Goal: Task Accomplishment & Management: Manage account settings

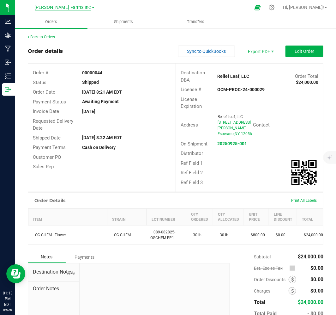
click at [73, 5] on span "[PERSON_NAME] Farms Inc" at bounding box center [63, 8] width 57 height 6
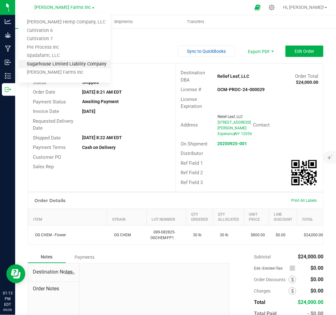
click at [52, 65] on link "Sugarhouse Limited Liability Company" at bounding box center [64, 64] width 92 height 9
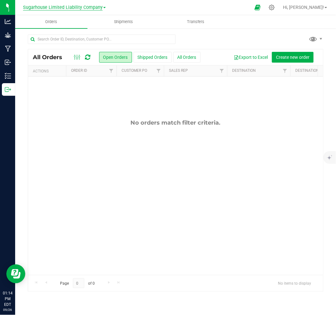
click at [80, 8] on span "Sugarhouse Limited Liability Company" at bounding box center [63, 8] width 80 height 6
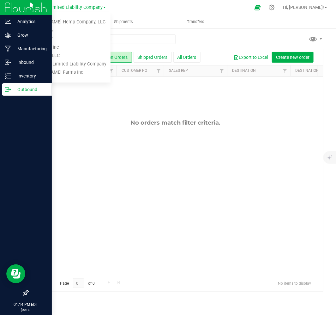
drag, startPoint x: 74, startPoint y: 148, endPoint x: 0, endPoint y: 83, distance: 98.4
click at [74, 147] on div "No orders match filter criteria." at bounding box center [175, 197] width 295 height 241
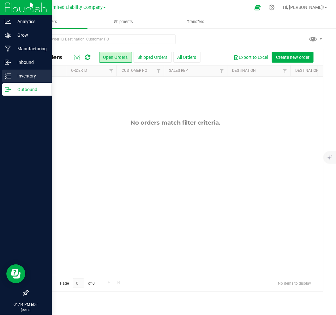
click at [26, 75] on p "Inventory" at bounding box center [30, 76] width 38 height 8
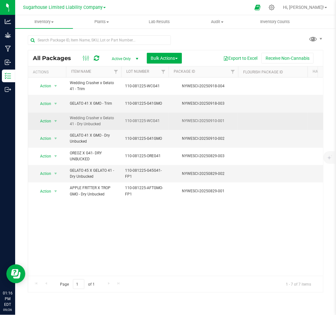
click at [107, 119] on span "Wedding Crasher x Gelato 41 - Dry Unbucked" at bounding box center [94, 121] width 48 height 12
click at [43, 117] on span "Action" at bounding box center [42, 121] width 17 height 9
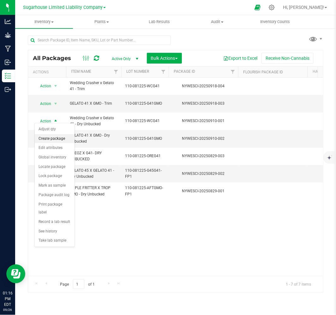
click at [49, 138] on li "Create package" at bounding box center [55, 138] width 40 height 9
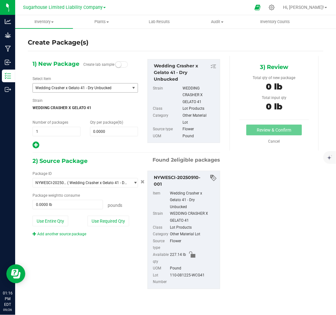
click at [87, 90] on span "Wedding Crasher x Gelato 41 - Dry Unbucked" at bounding box center [79, 88] width 88 height 4
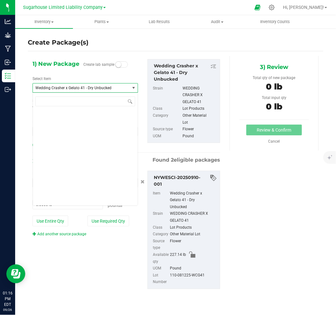
scroll to position [4119, 0]
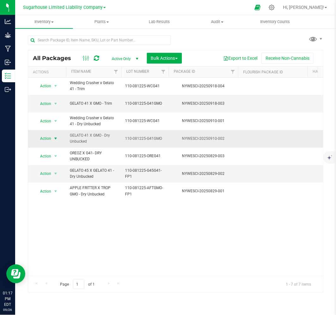
click at [44, 136] on span "Action" at bounding box center [42, 138] width 17 height 9
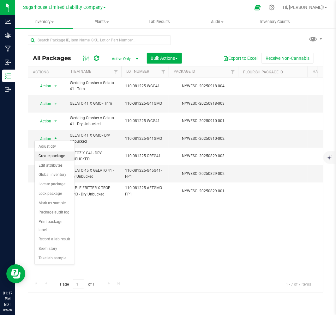
click at [47, 154] on li "Create package" at bounding box center [55, 155] width 40 height 9
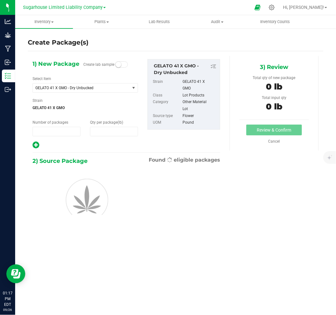
type input "1"
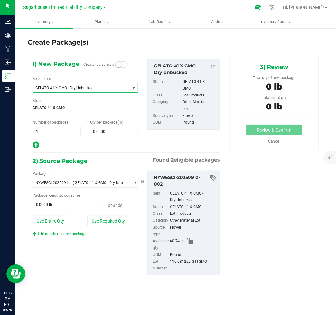
click at [116, 87] on span "GELATO 41 X GMO - Dry Unbucked" at bounding box center [79, 88] width 88 height 4
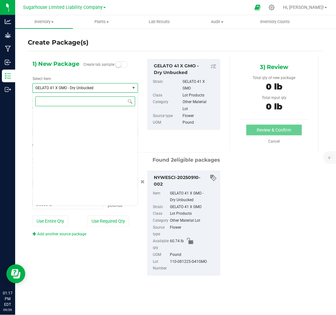
scroll to position [1549, 0]
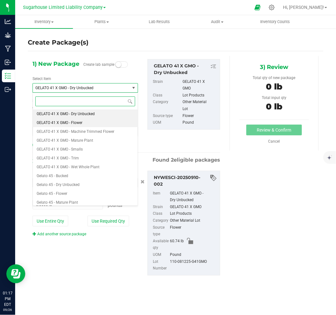
click at [104, 125] on li "GELATO 41 X GMO - Flower" at bounding box center [85, 122] width 105 height 9
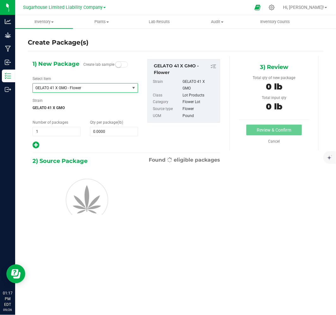
type input "0.0000"
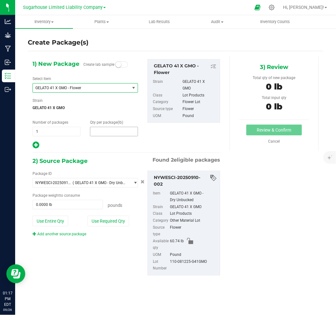
click at [97, 134] on span at bounding box center [114, 131] width 48 height 9
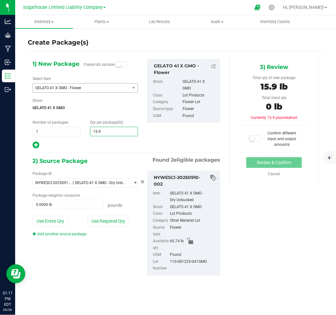
type input "15.92"
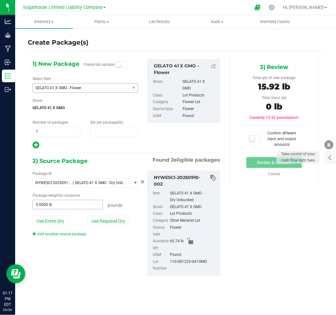
type input "15.9200"
click at [77, 207] on span at bounding box center [68, 204] width 71 height 9
type input "15.92"
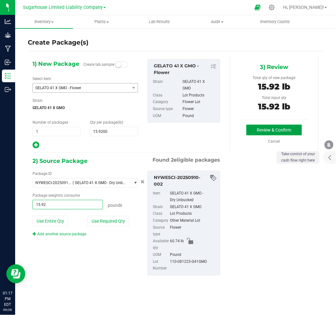
type input "15.9200 lb"
click at [270, 130] on button "Review & Confirm" at bounding box center [275, 130] width 56 height 11
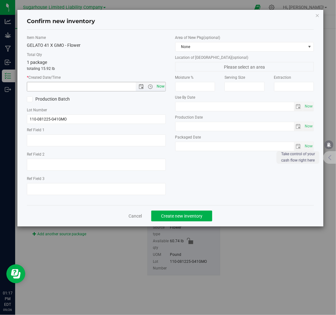
click at [158, 86] on span "Now" at bounding box center [160, 86] width 11 height 9
type input "9/26/2025 1:17 PM"
click at [182, 217] on span "Create new inventory" at bounding box center [181, 215] width 41 height 5
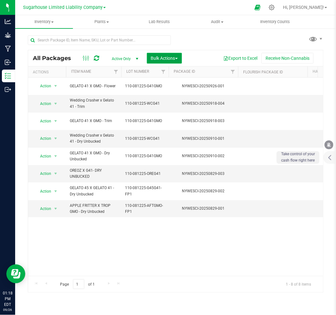
click at [163, 59] on span "Bulk Actions" at bounding box center [164, 58] width 27 height 5
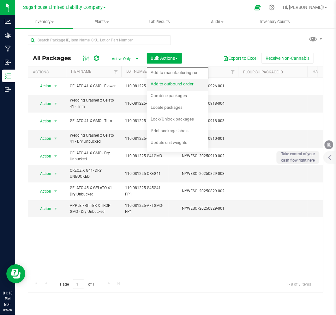
click at [168, 83] on span "Add to outbound order" at bounding box center [172, 83] width 43 height 5
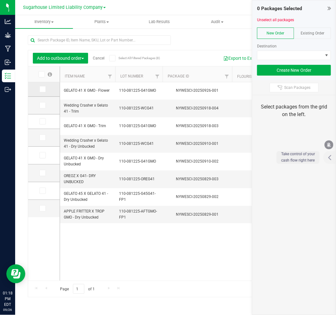
click at [40, 91] on span at bounding box center [43, 89] width 6 height 6
click at [0, 0] on input "checkbox" at bounding box center [0, 0] width 0 height 0
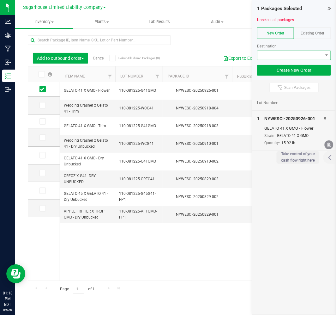
click at [295, 54] on span at bounding box center [290, 55] width 65 height 9
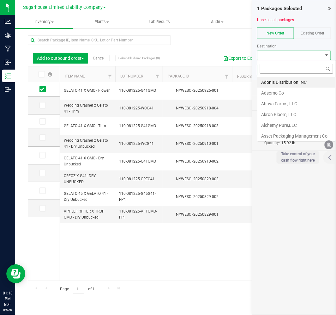
scroll to position [9, 74]
type input "WES"
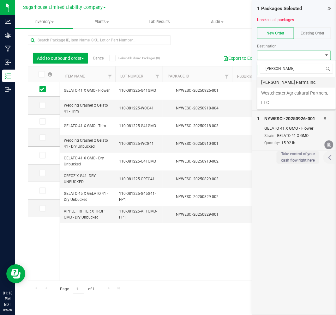
click at [292, 86] on li "[PERSON_NAME] Farms Inc" at bounding box center [297, 82] width 78 height 11
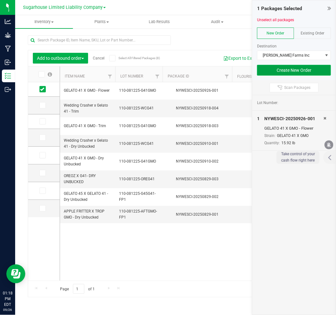
click at [298, 73] on button "Create New Order" at bounding box center [294, 70] width 74 height 11
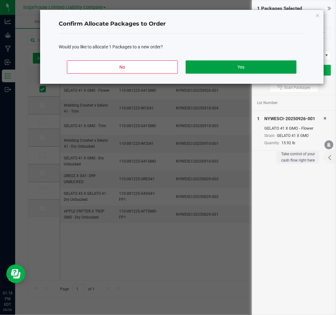
click at [206, 72] on button "Yes" at bounding box center [241, 66] width 111 height 13
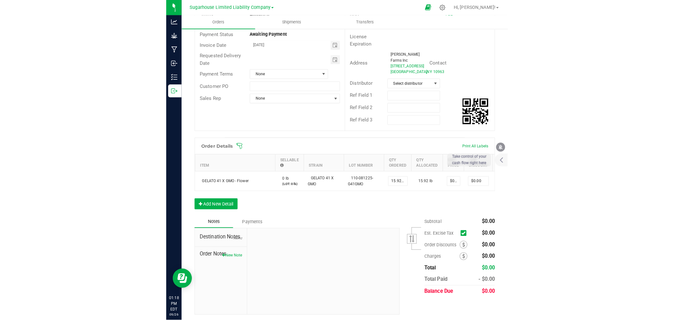
scroll to position [70, 0]
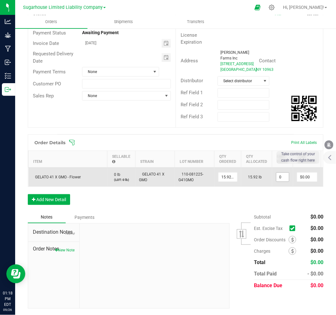
click at [281, 181] on input "0" at bounding box center [283, 177] width 13 height 9
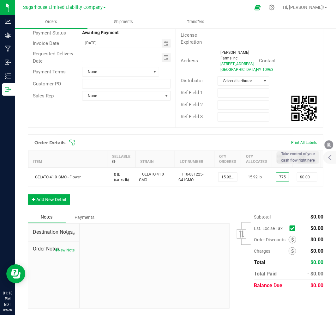
type input "$775.00000"
type input "$12,338.00"
click at [276, 211] on div "Order Details Print All Labels Item Sellable Strain Lot Number Qty Ordered Qty …" at bounding box center [176, 172] width 296 height 77
click at [291, 228] on icon at bounding box center [293, 228] width 4 height 0
click at [0, 0] on input "checkbox" at bounding box center [0, 0] width 0 height 0
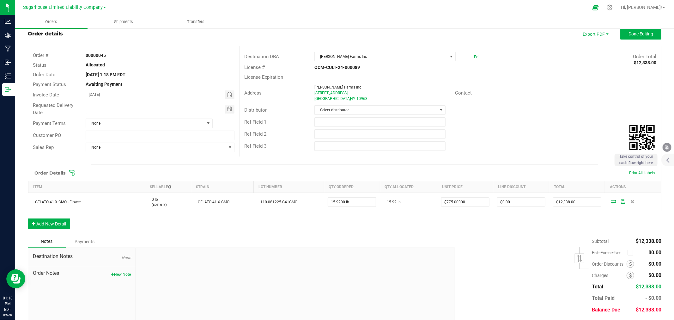
scroll to position [0, 0]
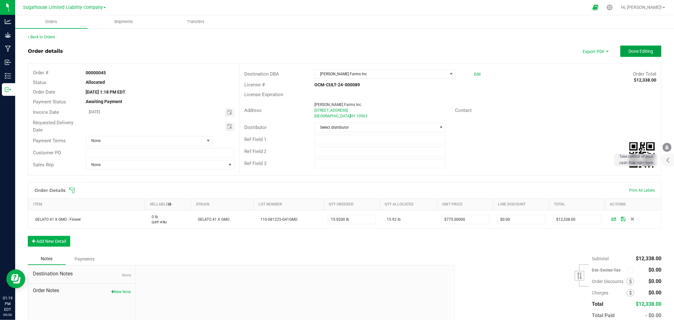
click at [336, 55] on button "Done Editing" at bounding box center [641, 51] width 41 height 11
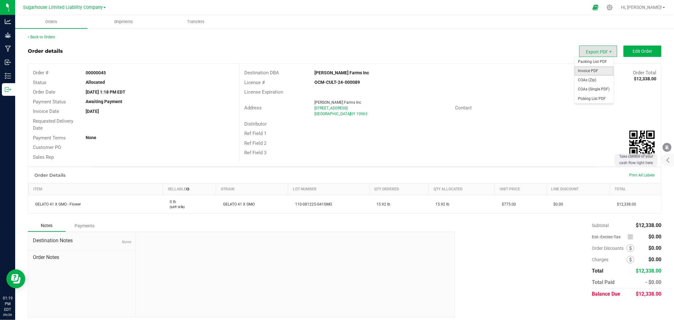
click at [336, 71] on span "Invoice PDF" at bounding box center [594, 70] width 39 height 9
click at [124, 22] on span "Shipments" at bounding box center [124, 22] width 36 height 6
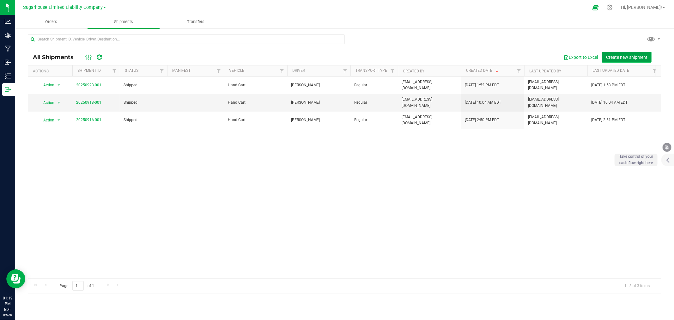
click at [336, 56] on span "Create new shipment" at bounding box center [626, 57] width 41 height 5
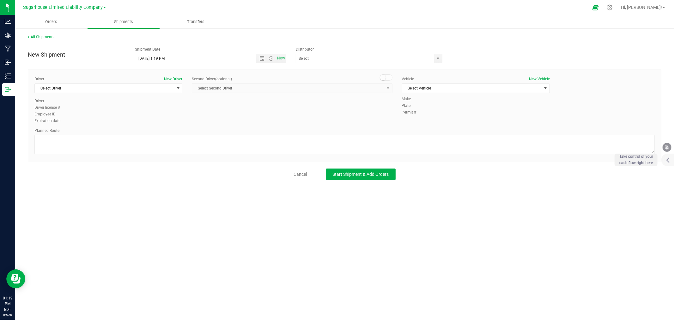
click at [122, 94] on div "Driver New Driver Select Driver Select Driver Wencesloa Corona Eddie Fernandez …" at bounding box center [108, 87] width 148 height 22
click at [122, 89] on span "Select Driver" at bounding box center [104, 88] width 139 height 9
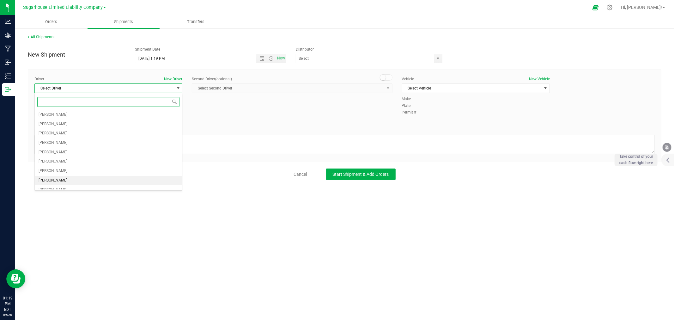
click at [99, 182] on li "[PERSON_NAME]" at bounding box center [108, 180] width 147 height 9
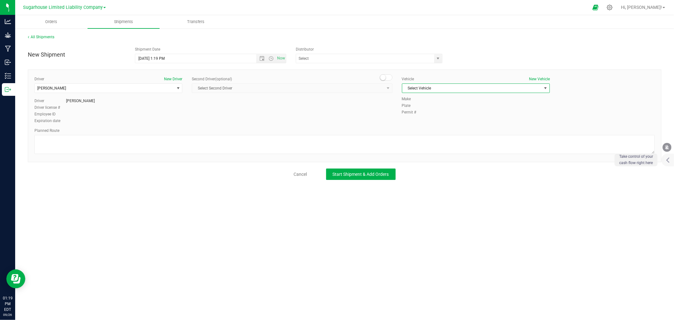
click at [336, 91] on span "Select Vehicle" at bounding box center [472, 88] width 139 height 9
click at [336, 154] on li "Hand Cart" at bounding box center [476, 155] width 147 height 9
click at [144, 141] on textarea at bounding box center [344, 144] width 621 height 19
type textarea "o"
type textarea "ON-SITE TRANSFER VIA HANDCART"
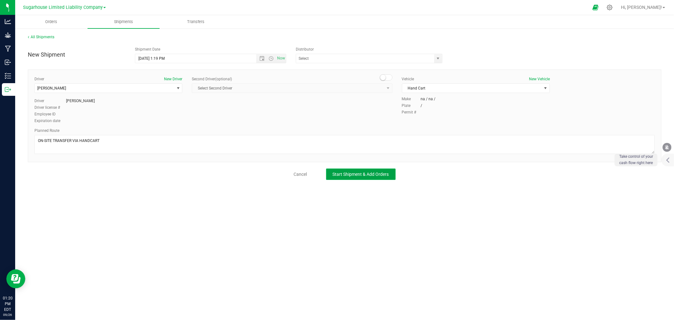
click at [336, 174] on span "Start Shipment & Add Orders" at bounding box center [361, 174] width 56 height 5
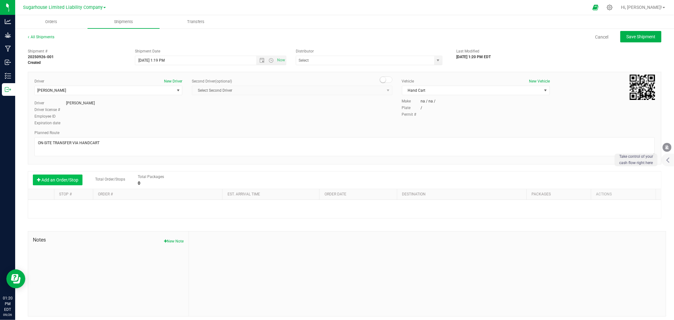
click at [73, 181] on button "Add an Order/Stop" at bounding box center [58, 180] width 50 height 11
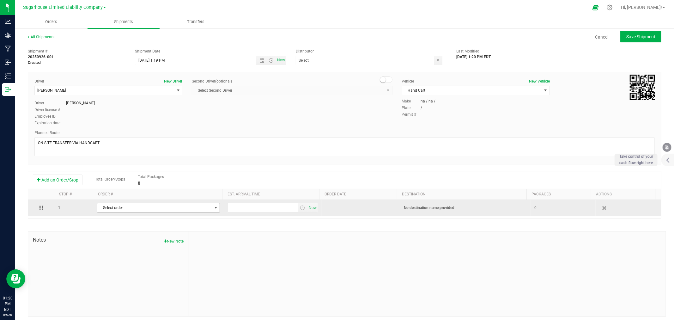
click at [172, 207] on span "Select order" at bounding box center [154, 207] width 114 height 9
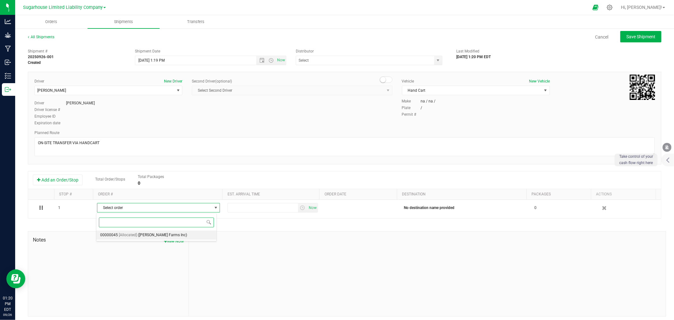
click at [164, 234] on span "(Wessels Farms Inc)" at bounding box center [162, 235] width 49 height 8
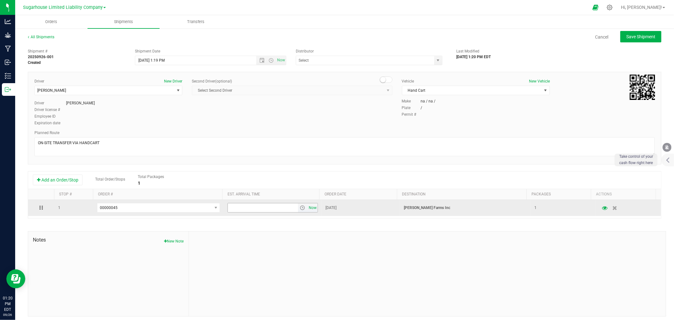
click at [308, 211] on span "Now" at bounding box center [313, 207] width 11 height 9
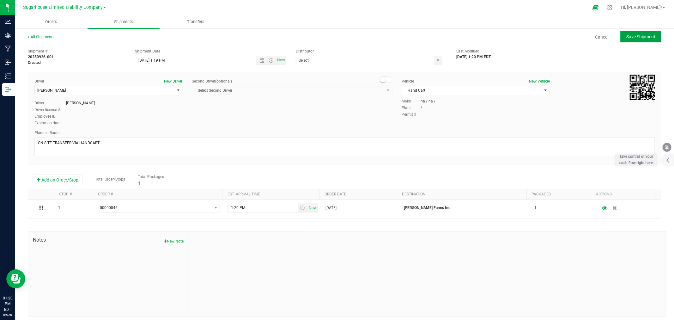
click at [336, 35] on span "Save Shipment" at bounding box center [641, 36] width 29 height 5
type input "9/26/2025 5:19 PM"
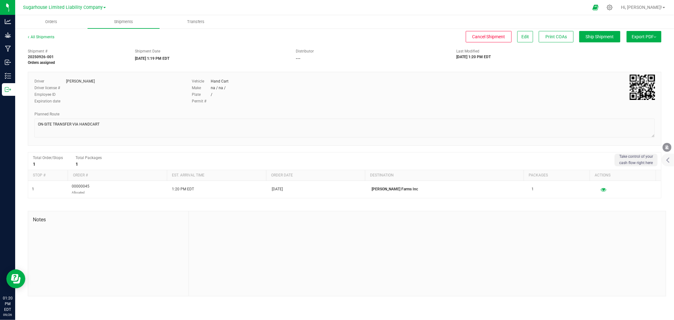
click at [336, 38] on span "Export PDF" at bounding box center [644, 36] width 25 height 5
click at [336, 50] on span "Manifest by Package ID" at bounding box center [635, 50] width 40 height 4
click at [336, 38] on span "Ship Shipment" at bounding box center [600, 36] width 28 height 5
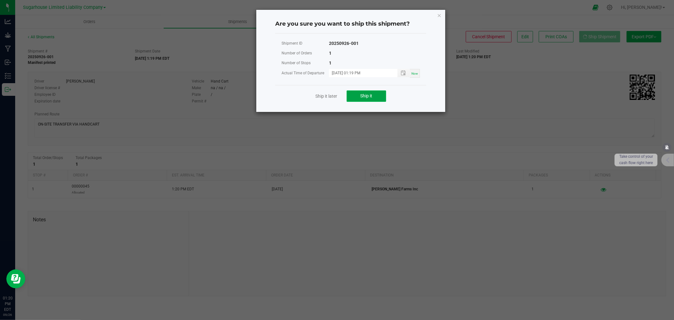
click at [336, 97] on button "Ship it" at bounding box center [367, 95] width 40 height 11
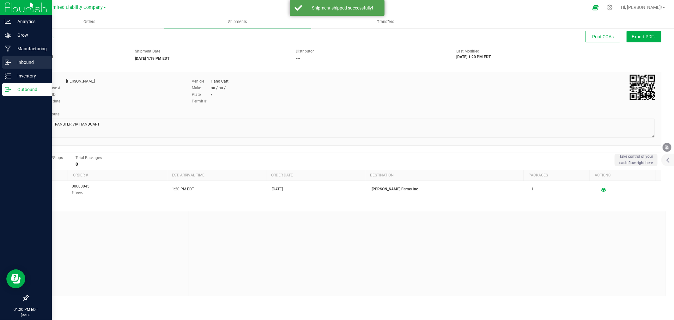
click at [31, 62] on p "Inbound" at bounding box center [30, 62] width 38 height 8
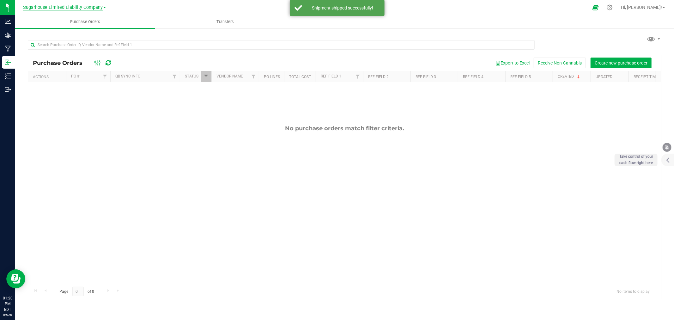
click at [53, 9] on span "Sugarhouse Limited Liability Company" at bounding box center [63, 8] width 80 height 6
click at [58, 74] on link "[PERSON_NAME] Farms Inc" at bounding box center [64, 72] width 92 height 9
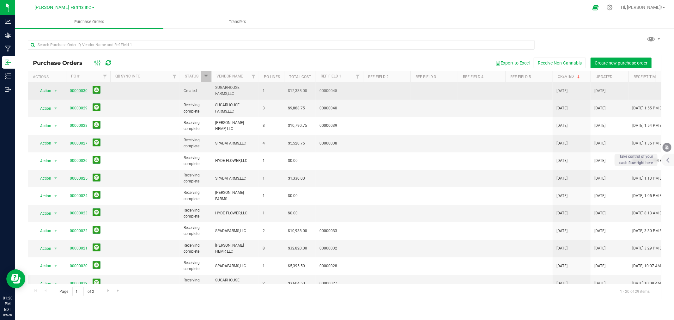
click at [83, 91] on link "00000030" at bounding box center [79, 91] width 18 height 4
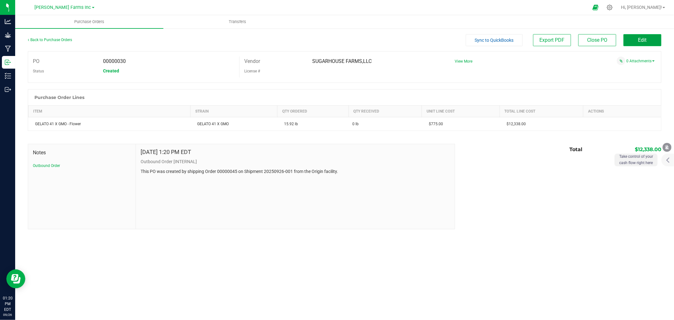
click at [336, 40] on button "Edit" at bounding box center [643, 40] width 38 height 12
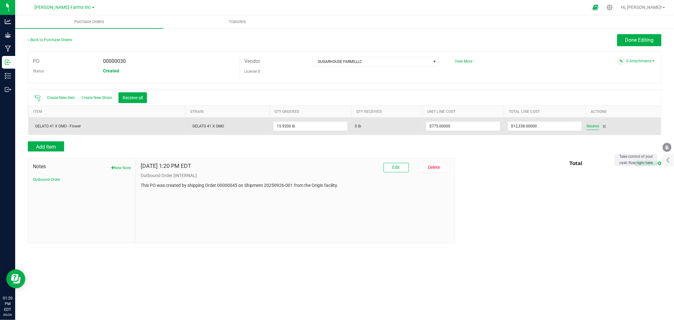
click at [336, 125] on span "Receive" at bounding box center [593, 126] width 13 height 8
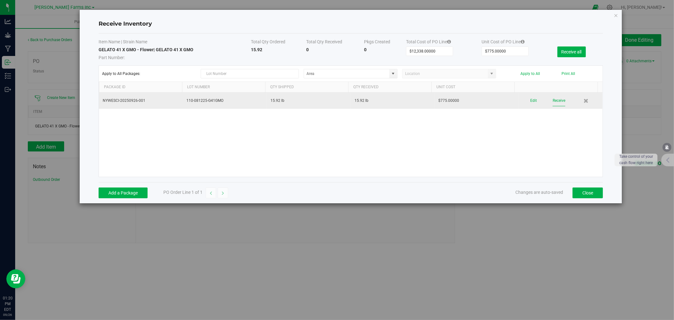
click at [336, 101] on button "Receive" at bounding box center [559, 100] width 13 height 11
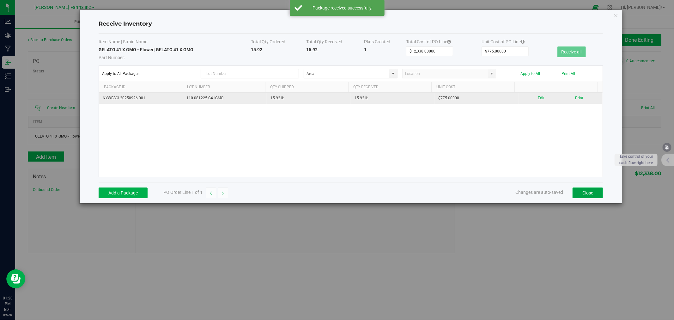
click at [336, 197] on button "Close" at bounding box center [588, 192] width 30 height 11
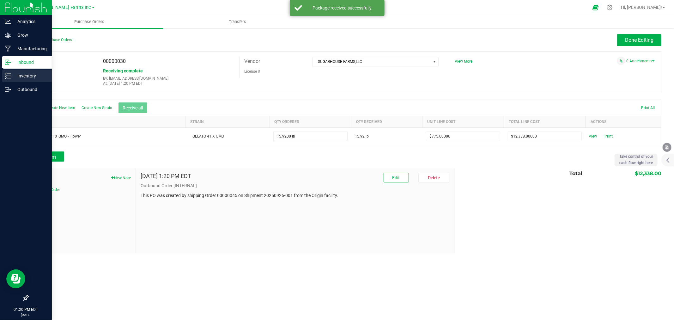
click at [33, 71] on div "Inventory" at bounding box center [27, 76] width 50 height 13
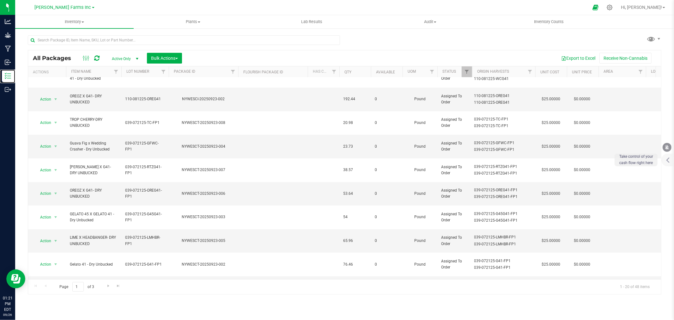
scroll to position [151, 0]
click at [108, 284] on span "Go to the next page" at bounding box center [108, 285] width 5 height 5
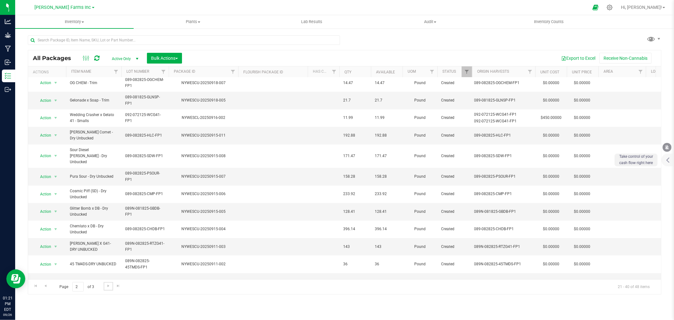
scroll to position [149, 0]
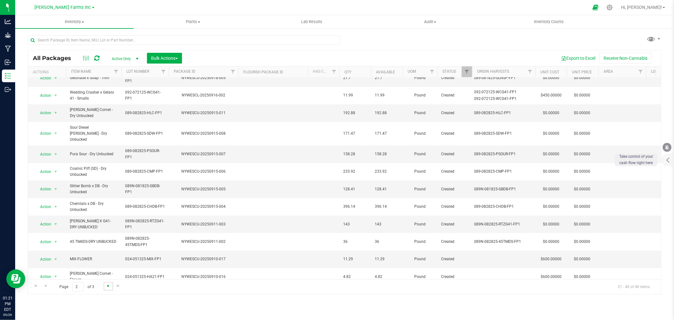
click at [106, 286] on span "Go to the next page" at bounding box center [108, 285] width 5 height 5
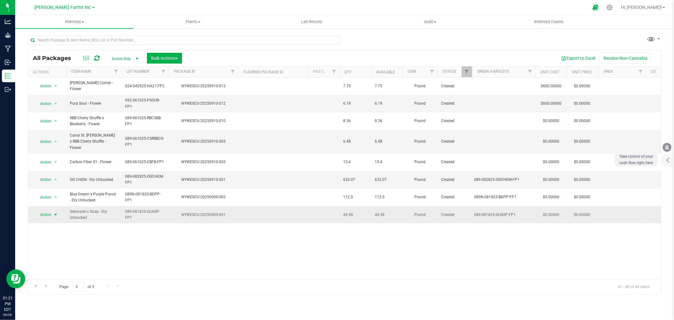
click at [55, 212] on span "select" at bounding box center [55, 214] width 5 height 5
click at [55, 91] on li "Create package" at bounding box center [55, 90] width 40 height 9
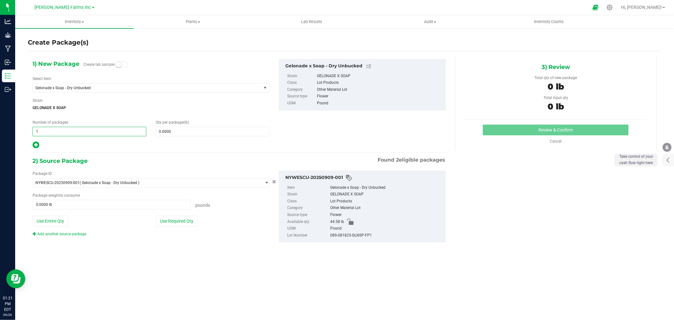
click at [90, 131] on span "1 1" at bounding box center [90, 131] width 114 height 9
click at [118, 85] on span "Gelonade x Soap - Dry Unbucked" at bounding box center [147, 87] width 229 height 9
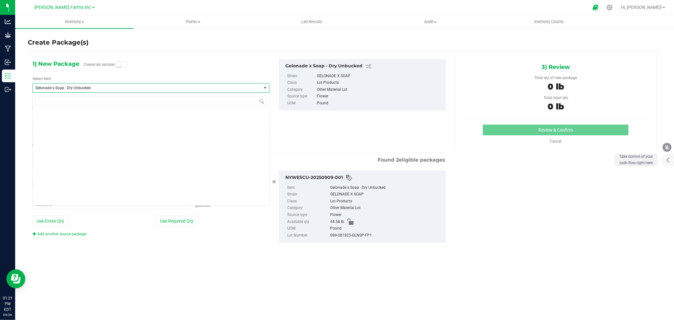
scroll to position [1779, 0]
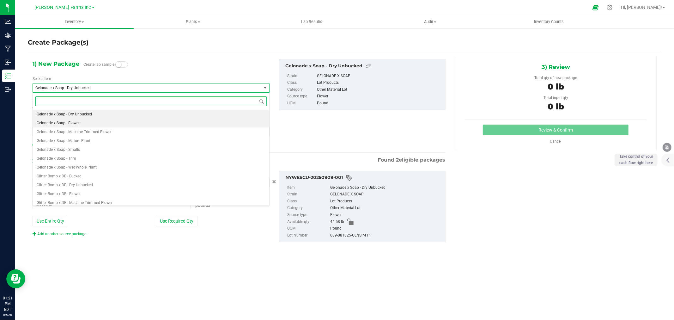
click at [112, 122] on li "Gelonade x Soap - Flower" at bounding box center [151, 123] width 237 height 9
type input "0.0000"
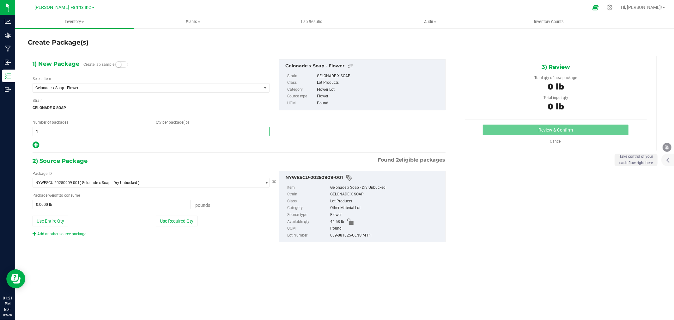
click at [175, 131] on span at bounding box center [213, 131] width 114 height 9
type input "14"
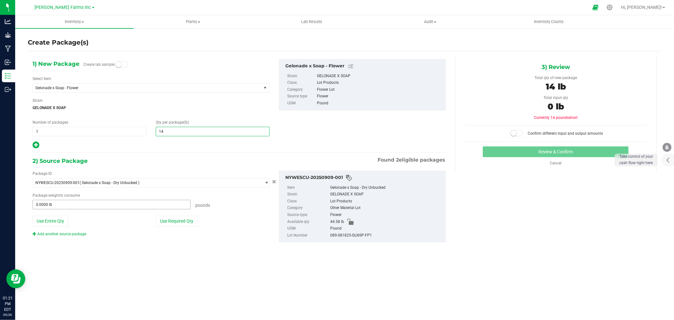
type input "14.0000"
click at [135, 202] on span at bounding box center [112, 204] width 158 height 9
type input "14"
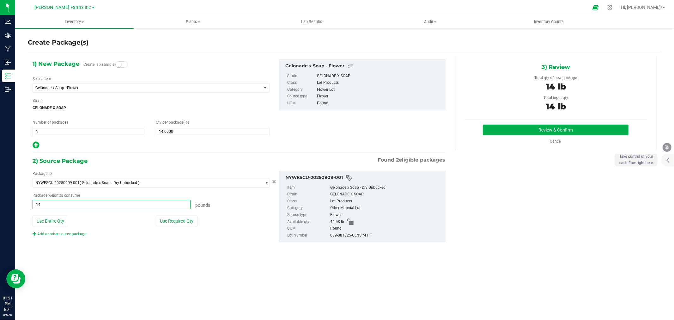
type input "14.0000 lb"
click at [105, 258] on div "1) New Package Create lab sample Select Item Gelonade x Soap - Flower GELATO 45…" at bounding box center [345, 155] width 634 height 209
click at [336, 130] on button "Review & Confirm" at bounding box center [556, 130] width 146 height 11
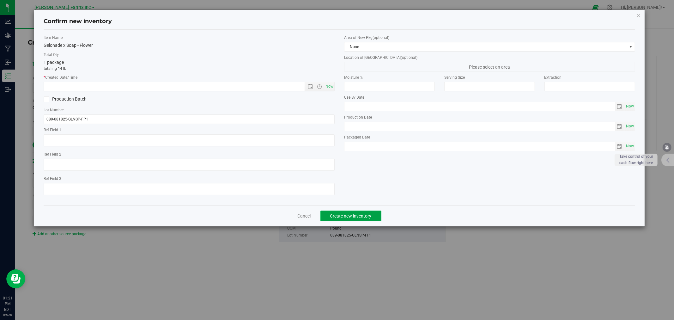
click at [336, 216] on span "Create new inventory" at bounding box center [350, 215] width 41 height 5
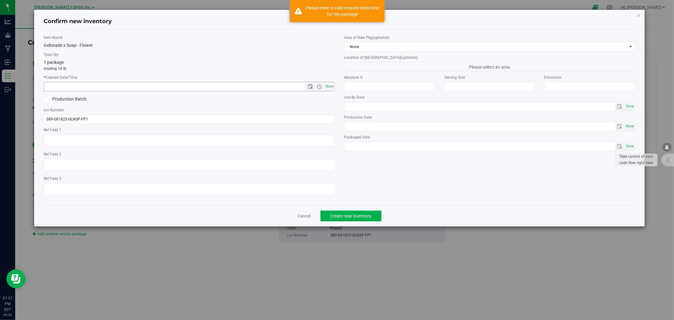
click at [322, 83] on span "Now" at bounding box center [320, 86] width 30 height 9
click at [324, 85] on span "Open the time view" at bounding box center [319, 86] width 11 height 5
click at [330, 89] on span "Now" at bounding box center [329, 86] width 11 height 9
type input "9/26/2025 1:21 PM"
click at [336, 218] on span "Create new inventory" at bounding box center [350, 215] width 41 height 5
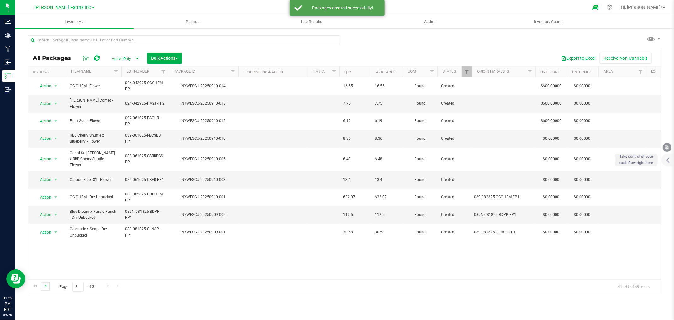
click at [48, 288] on span "Go to the previous page" at bounding box center [45, 285] width 5 height 5
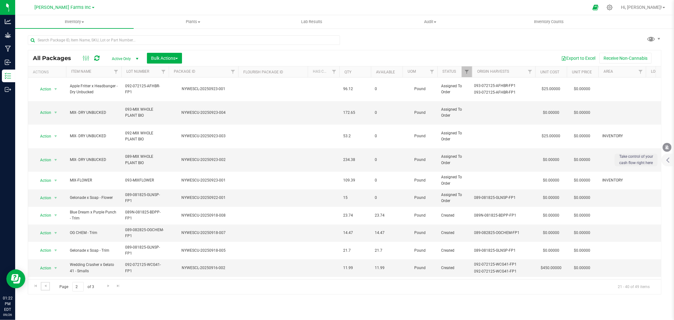
click at [47, 288] on span "Go to the previous page" at bounding box center [45, 285] width 5 height 5
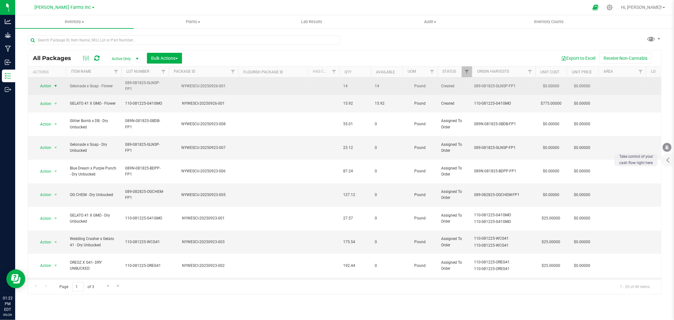
click at [55, 87] on span "select" at bounding box center [55, 85] width 5 height 5
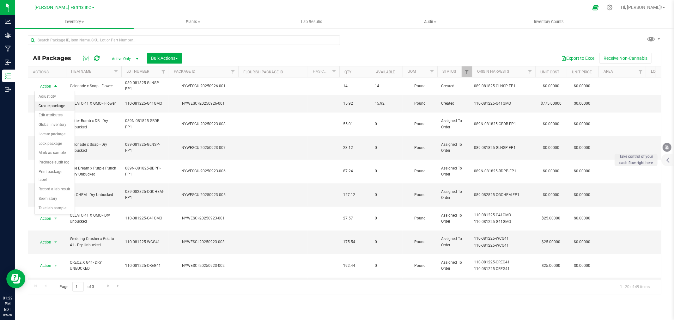
click at [53, 105] on li "Create package" at bounding box center [55, 105] width 40 height 9
click at [169, 59] on span "Bulk Actions" at bounding box center [164, 58] width 27 height 5
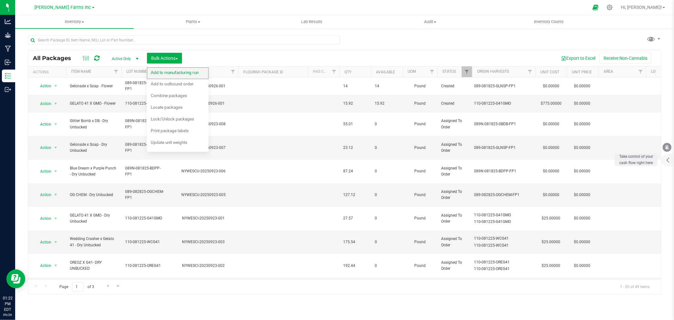
click at [169, 70] on span "Add to manufacturing run" at bounding box center [175, 72] width 48 height 5
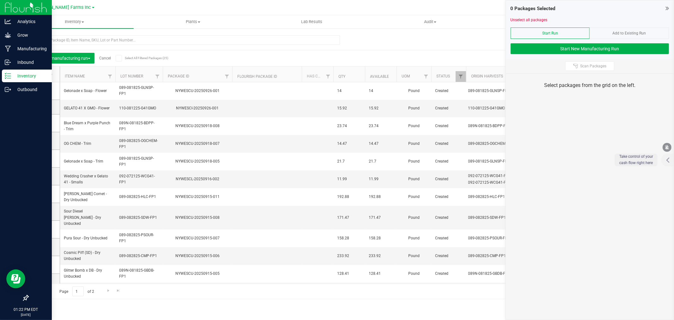
click at [23, 73] on p "Inventory" at bounding box center [30, 76] width 38 height 8
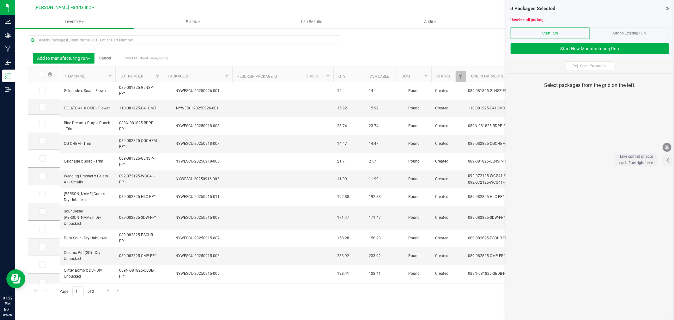
click at [336, 7] on icon at bounding box center [667, 8] width 3 height 6
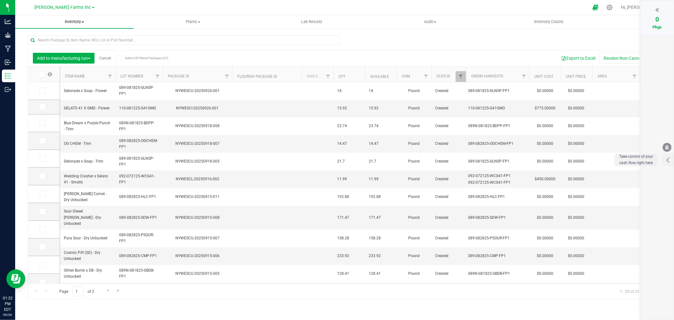
click at [68, 22] on span "Inventory" at bounding box center [74, 22] width 119 height 6
click at [336, 51] on div "Add to manufacturing run Cancel Select All Filtered Packages (25) Add to manufa…" at bounding box center [344, 58] width 633 height 16
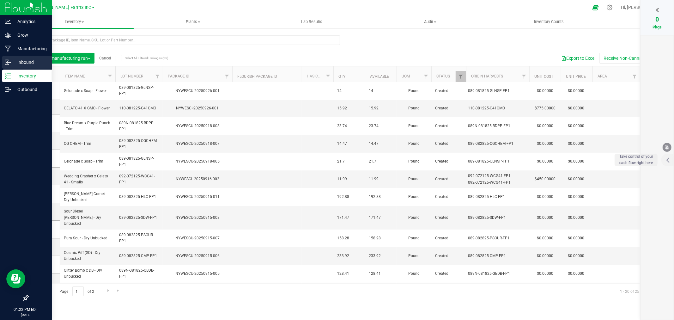
click at [14, 59] on p "Inbound" at bounding box center [30, 62] width 38 height 8
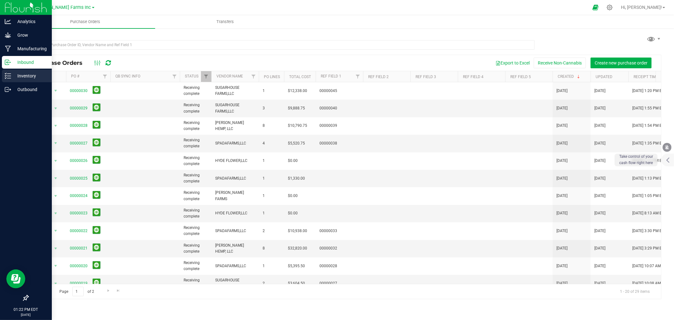
click at [30, 77] on p "Inventory" at bounding box center [30, 76] width 38 height 8
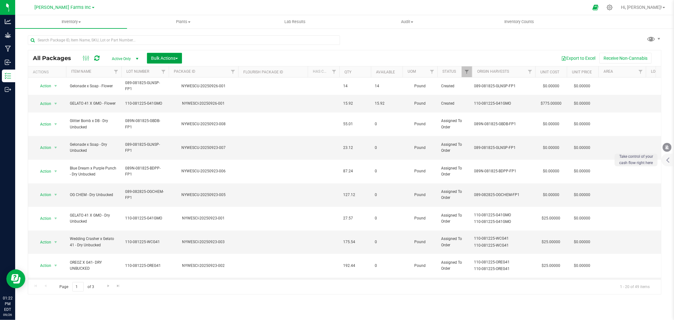
click at [173, 56] on span "Bulk Actions" at bounding box center [164, 58] width 27 height 5
click at [172, 86] on span "Add to outbound order" at bounding box center [172, 83] width 43 height 5
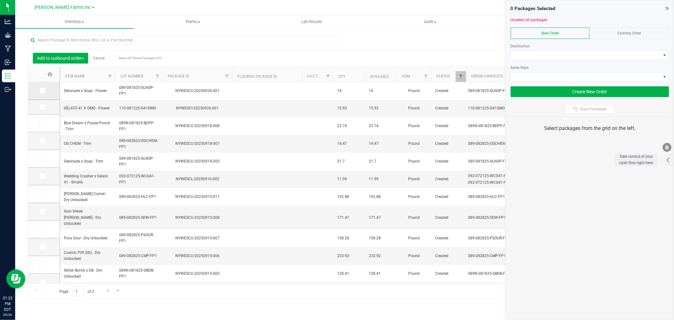
click at [40, 93] on span at bounding box center [43, 91] width 6 height 6
click at [0, 0] on input "checkbox" at bounding box center [0, 0] width 0 height 0
click at [42, 111] on td at bounding box center [44, 107] width 32 height 15
click at [43, 107] on icon at bounding box center [42, 107] width 4 height 0
click at [0, 0] on input "checkbox" at bounding box center [0, 0] width 0 height 0
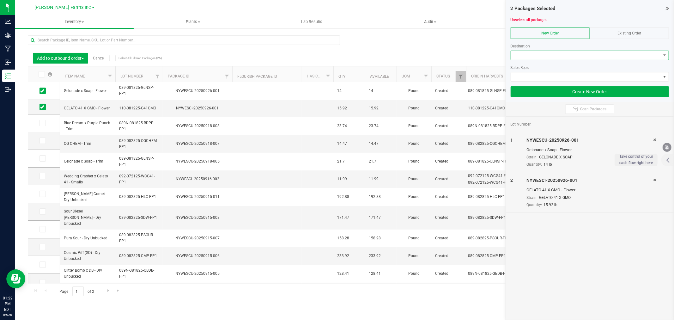
click at [336, 59] on span at bounding box center [586, 55] width 150 height 9
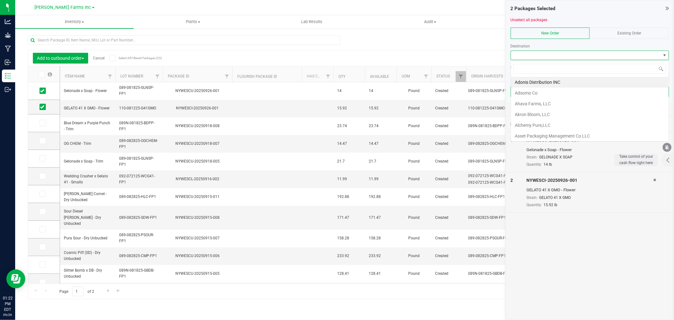
scroll to position [9, 158]
click at [336, 83] on li "Adonis Distribution INC" at bounding box center [590, 82] width 158 height 11
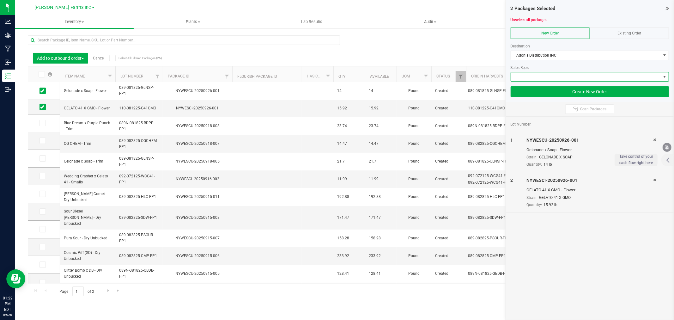
click at [336, 77] on span at bounding box center [586, 76] width 150 height 9
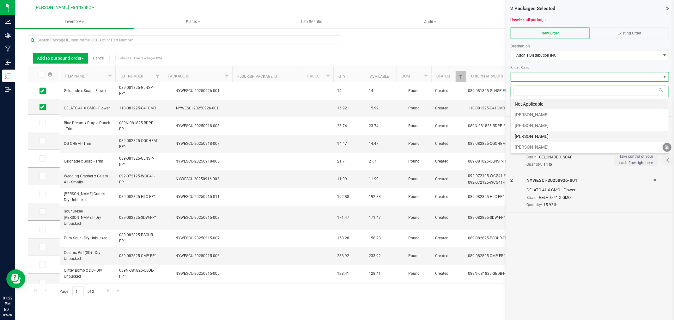
click at [336, 134] on li "[PERSON_NAME]" at bounding box center [590, 136] width 158 height 11
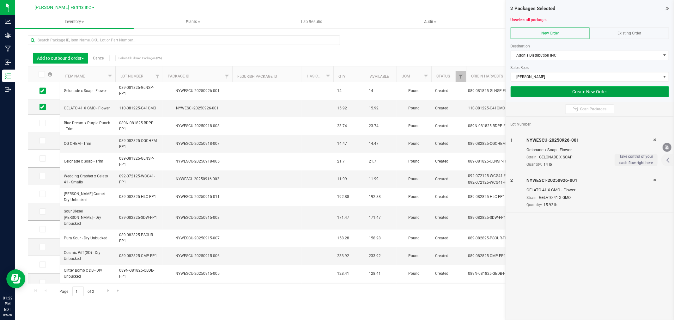
click at [336, 92] on button "Create New Order" at bounding box center [590, 91] width 158 height 11
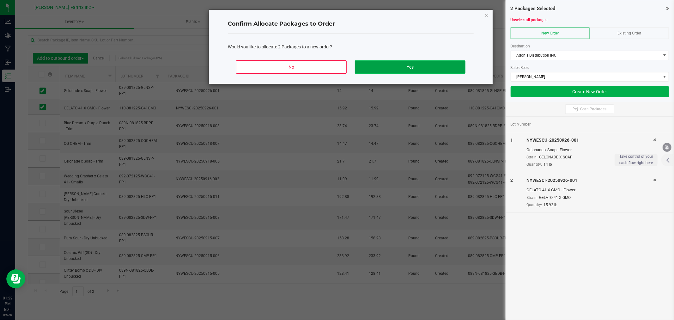
click at [336, 63] on button "Yes" at bounding box center [410, 66] width 111 height 13
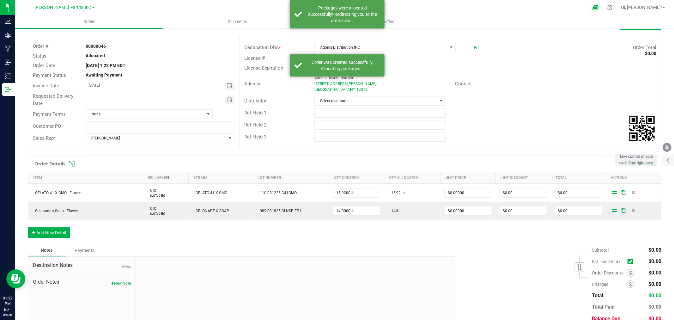
scroll to position [55, 0]
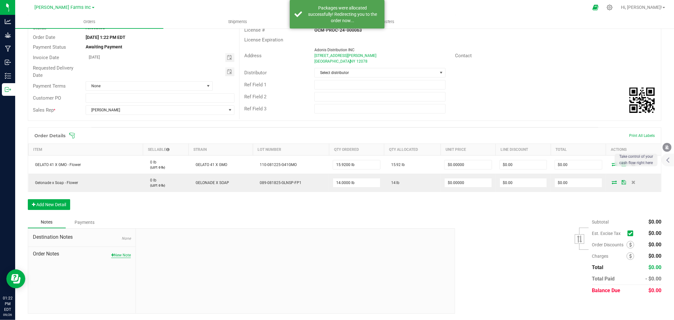
click at [127, 257] on button "New Note" at bounding box center [121, 255] width 20 height 6
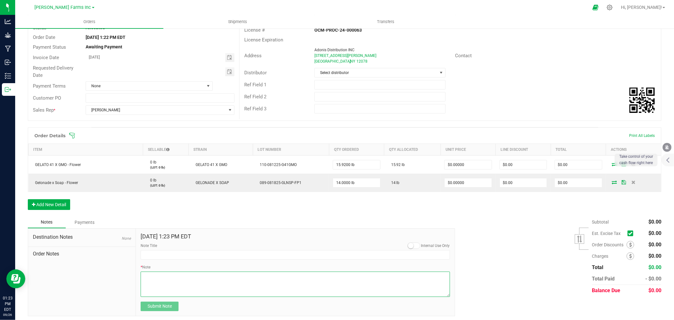
click at [168, 284] on textarea "* Note" at bounding box center [295, 284] width 309 height 25
paste textarea "PLEASE NOTE THAT ALL SALES OF CANNABIS ARE FINAL. RETURNS OR EXCHANGES ARE NOT …"
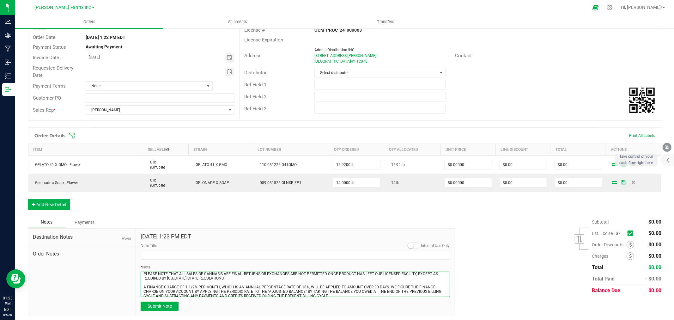
scroll to position [0, 0]
click at [137, 89] on span "None" at bounding box center [145, 86] width 119 height 9
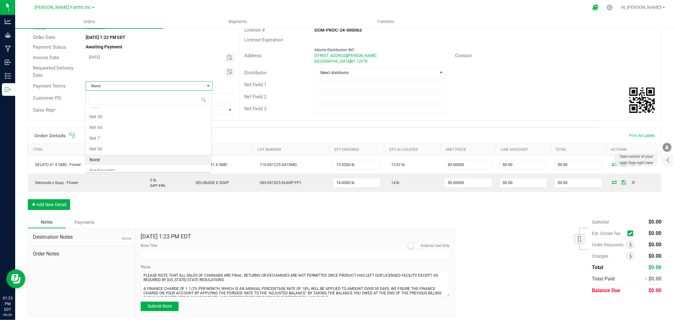
scroll to position [88, 0]
click at [122, 130] on li "Net 7" at bounding box center [149, 133] width 126 height 11
click at [138, 85] on span "Net 7" at bounding box center [145, 86] width 119 height 9
click at [110, 166] on li "Net 7" at bounding box center [149, 165] width 126 height 11
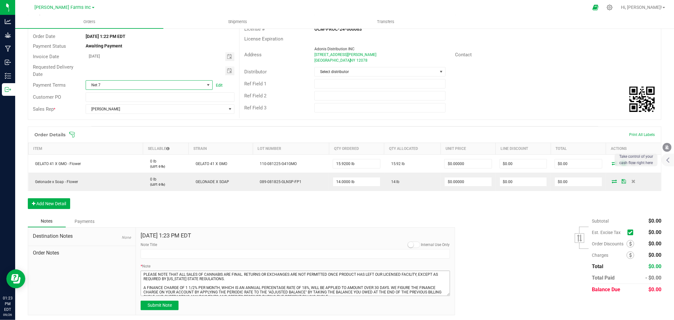
scroll to position [58, 0]
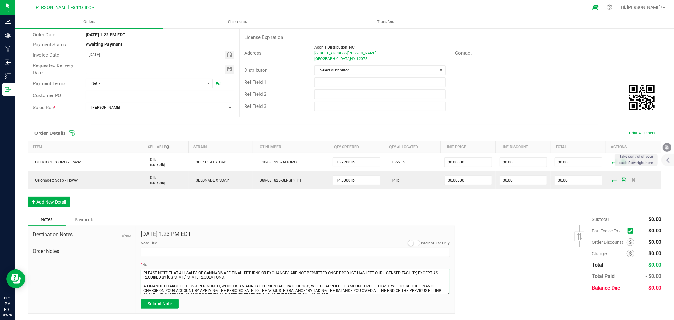
click at [141, 269] on textarea "* Note" at bounding box center [295, 281] width 309 height 25
click at [154, 274] on textarea "* Note" at bounding box center [295, 281] width 309 height 25
click at [153, 270] on textarea "* Note" at bounding box center [295, 281] width 309 height 25
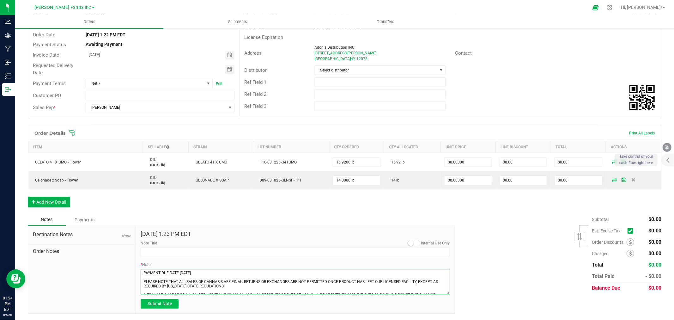
type textarea "PAYMENT DUE DATE 10-03-25 PLEASE NOTE THAT ALL SALES OF CANNABIS ARE FINAL. RET…"
click at [159, 304] on span "Submit Note" at bounding box center [160, 303] width 24 height 5
type input "9/26/2025 13:24 PM EDT"
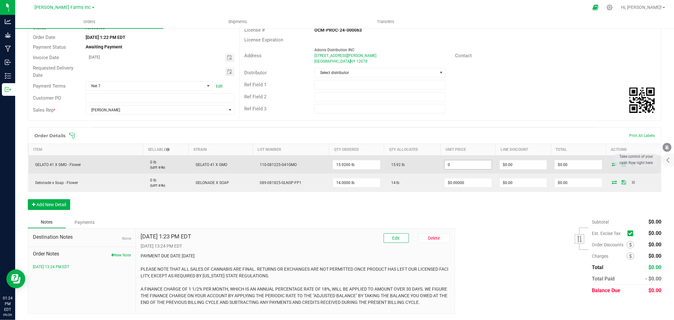
click at [336, 166] on input "0" at bounding box center [468, 164] width 47 height 9
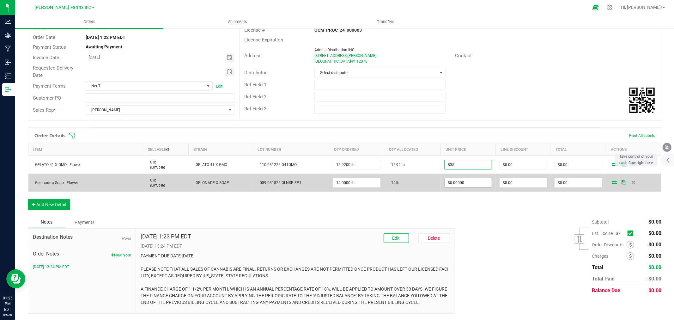
type input "$835.00000"
type input "$13,293.20"
click at [336, 180] on input "0" at bounding box center [468, 182] width 47 height 9
type input "5"
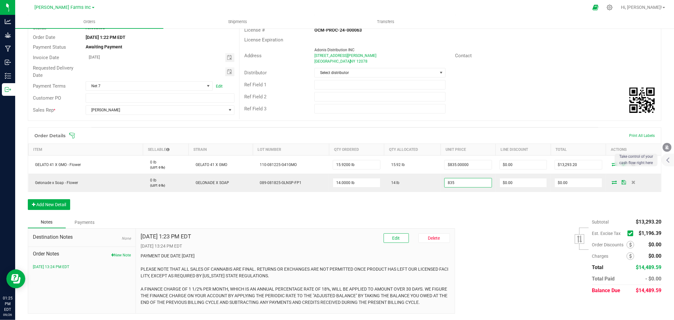
type input "$835.00000"
type input "$11,690.00"
click at [336, 213] on div "Order Details Print All Labels Item Sellable Strain Lot Number Qty Ordered Qty …" at bounding box center [345, 171] width 634 height 89
click at [336, 233] on icon at bounding box center [631, 233] width 4 height 0
click at [0, 0] on input "checkbox" at bounding box center [0, 0] width 0 height 0
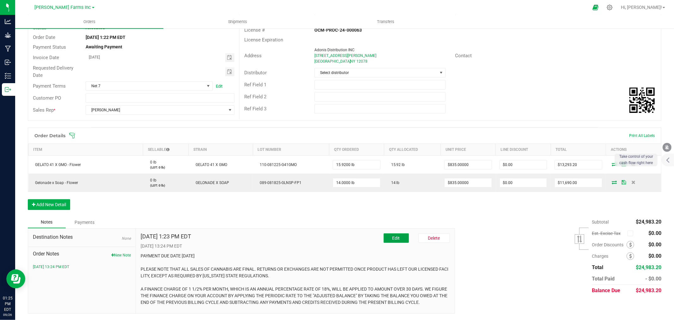
click at [336, 238] on button "Edit" at bounding box center [396, 237] width 25 height 9
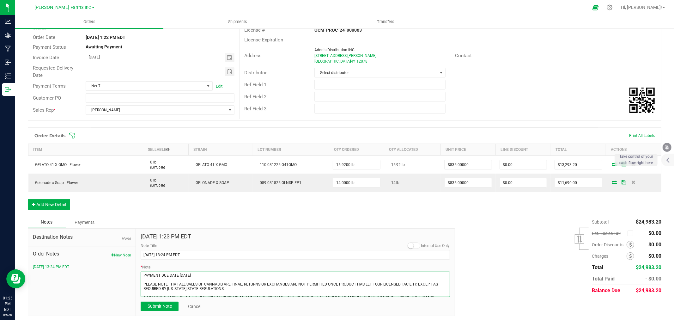
click at [143, 274] on textarea "* Note" at bounding box center [295, 284] width 309 height 25
click at [159, 273] on textarea "* Note" at bounding box center [295, 284] width 309 height 25
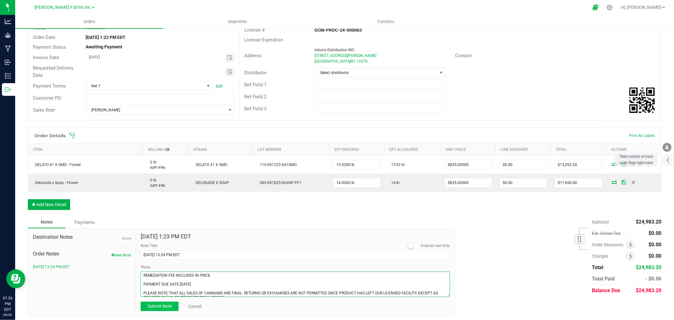
type textarea "REMEDIATION FEE INCLUDED IN PRICE. PAYMENT DUE DATE 10-03-25 PLEASE NOTE THAT A…"
click at [163, 305] on span "Submit Note" at bounding box center [160, 306] width 24 height 5
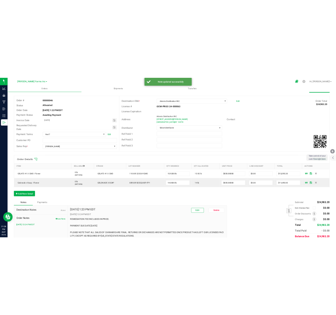
scroll to position [0, 0]
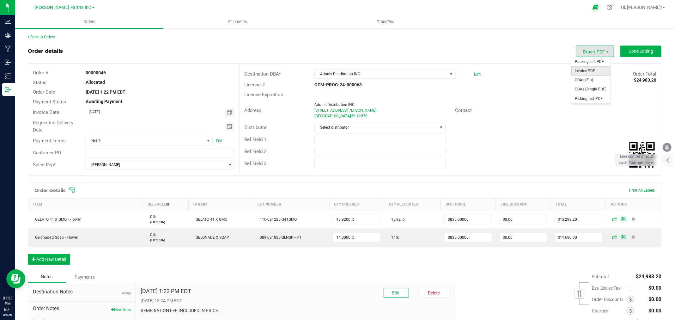
click at [336, 70] on span "Invoice PDF" at bounding box center [591, 70] width 39 height 9
click at [48, 36] on link "Back to Orders" at bounding box center [41, 37] width 27 height 4
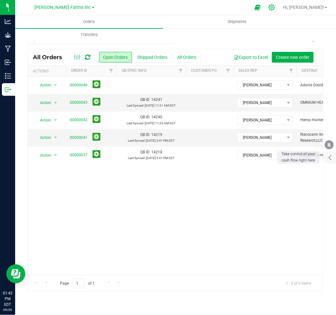
click at [280, 7] on div at bounding box center [272, 8] width 16 height 14
click at [275, 8] on icon at bounding box center [272, 7] width 7 height 7
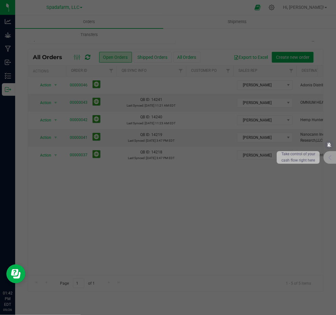
click at [42, 43] on div at bounding box center [168, 157] width 336 height 315
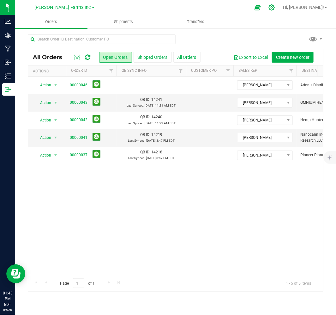
click at [275, 10] on icon at bounding box center [272, 7] width 7 height 7
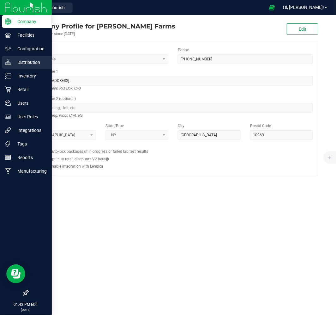
click at [33, 63] on p "Distribution" at bounding box center [30, 62] width 38 height 8
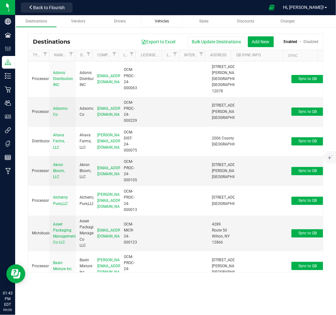
click at [166, 19] on span "Vehicles" at bounding box center [162, 21] width 14 height 4
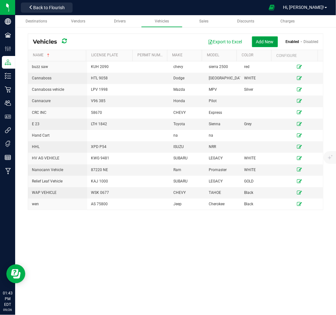
click at [257, 44] on button "Add New" at bounding box center [265, 41] width 26 height 11
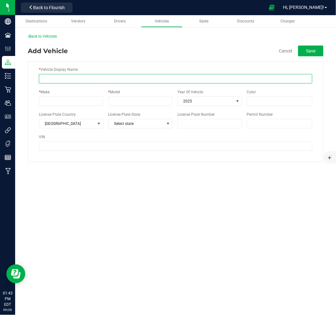
click at [52, 80] on input "* Vehicle Display Name" at bounding box center [176, 78] width 274 height 9
type input "p"
type input "PPT"
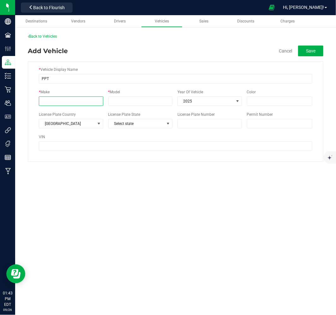
click at [54, 102] on input "* Make" at bounding box center [71, 100] width 65 height 9
type input "HONDA"
click at [118, 103] on input "* Model" at bounding box center [140, 100] width 65 height 9
type input "CRV"
click at [133, 126] on span "Select state" at bounding box center [137, 123] width 56 height 9
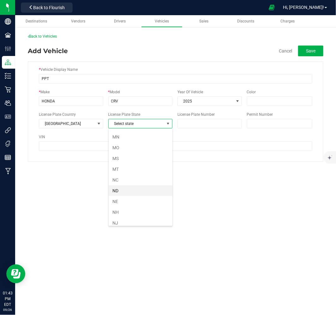
scroll to position [281, 0]
click at [129, 207] on li "NV" at bounding box center [141, 209] width 64 height 11
click at [136, 122] on span "NV" at bounding box center [137, 123] width 56 height 9
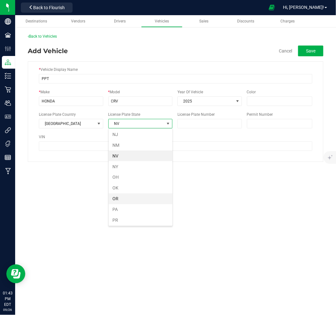
scroll to position [343, 0]
click at [133, 157] on li "NY" at bounding box center [141, 157] width 64 height 11
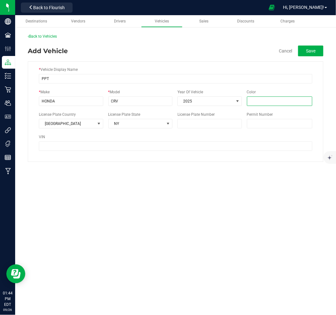
click at [262, 98] on input "Color" at bounding box center [279, 100] width 65 height 9
type input "Grey"
click at [209, 121] on input "License Plate Number" at bounding box center [210, 123] width 65 height 9
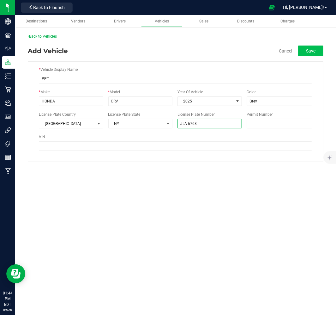
type input "JLA 6768"
click at [319, 49] on button "Save" at bounding box center [310, 51] width 25 height 11
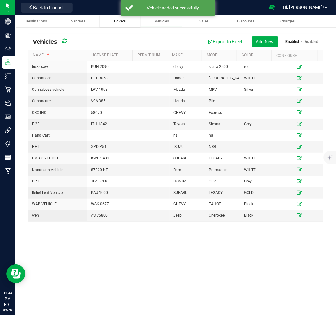
click at [127, 21] on div "Drivers" at bounding box center [120, 21] width 31 height 5
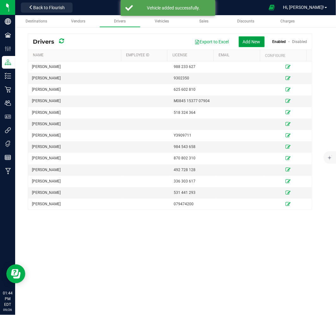
click at [260, 44] on button "Add New" at bounding box center [252, 41] width 26 height 11
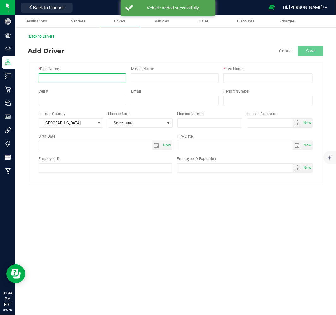
click at [93, 83] on input "* First Name" at bounding box center [83, 77] width 88 height 9
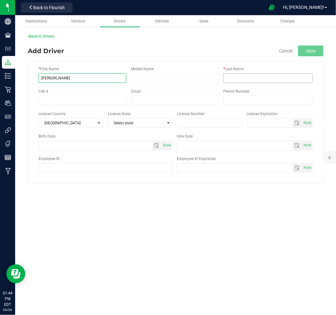
type input "[PERSON_NAME]"
click at [245, 81] on input "* Last Name" at bounding box center [268, 77] width 89 height 9
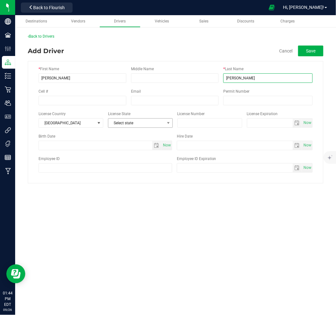
type input "[PERSON_NAME]"
click at [136, 121] on span "Select state" at bounding box center [136, 123] width 56 height 9
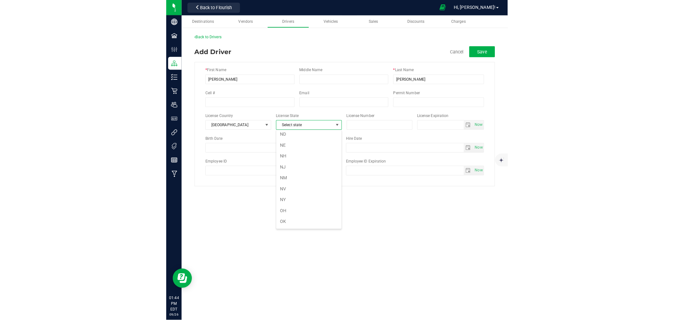
scroll to position [316, 0]
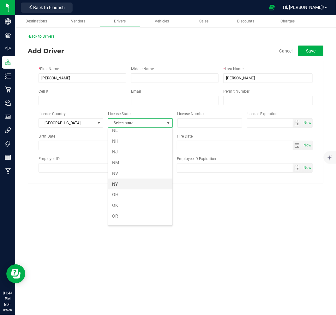
click at [134, 189] on li "NY" at bounding box center [140, 184] width 64 height 11
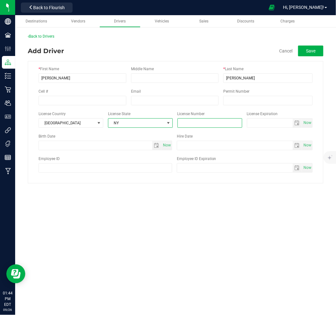
click at [210, 121] on input "text" at bounding box center [210, 122] width 65 height 9
type input "376 241 324"
click at [313, 52] on button "Save" at bounding box center [310, 51] width 25 height 11
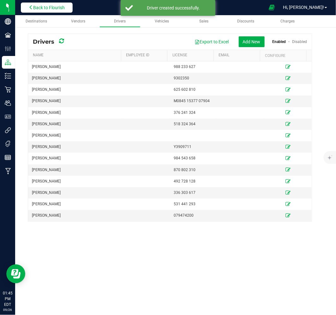
click at [37, 8] on span "Back to Flourish" at bounding box center [49, 7] width 32 height 5
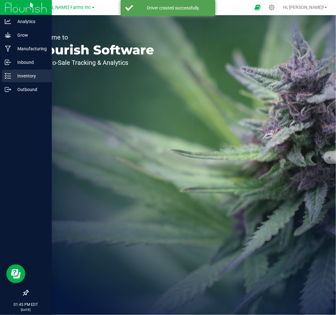
click at [22, 75] on p "Inventory" at bounding box center [30, 76] width 38 height 8
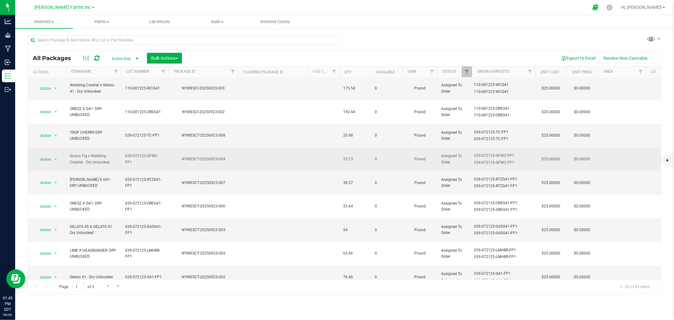
scroll to position [154, 0]
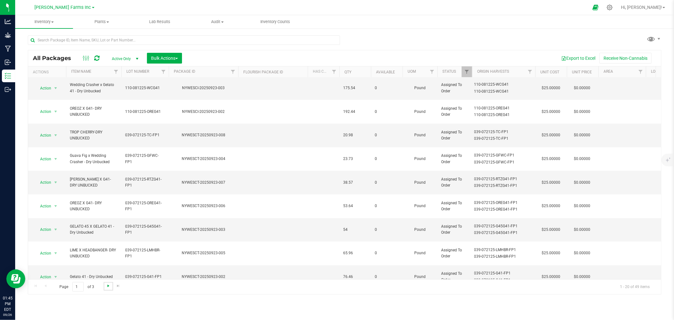
click at [108, 286] on span "Go to the next page" at bounding box center [108, 285] width 5 height 5
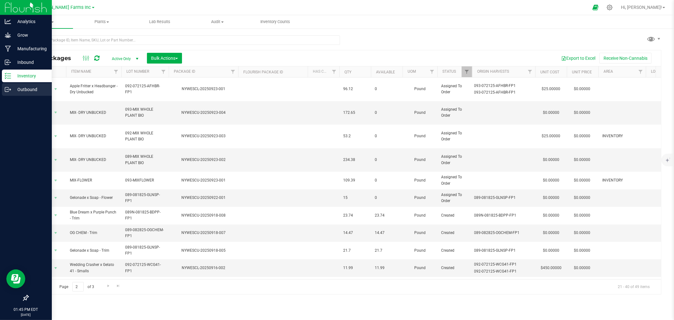
click at [28, 87] on p "Outbound" at bounding box center [30, 90] width 38 height 8
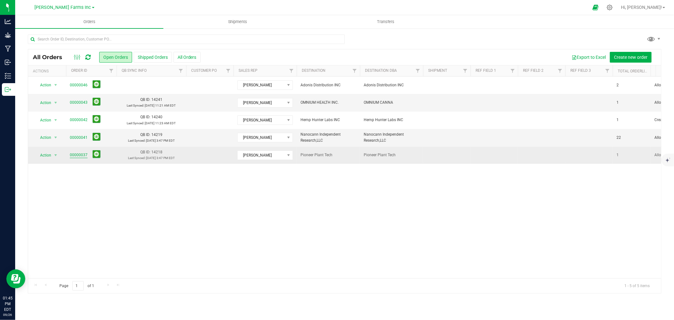
click at [84, 153] on link "00000037" at bounding box center [79, 155] width 18 height 6
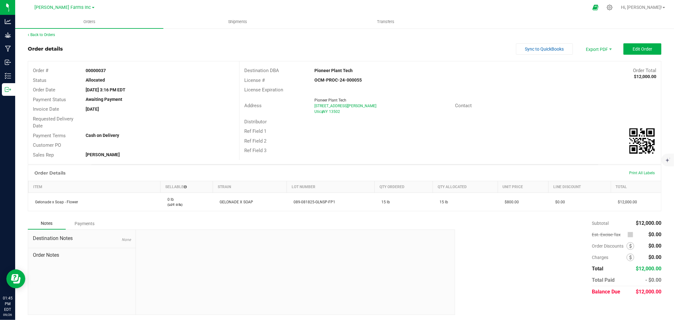
scroll to position [3, 0]
click at [336, 43] on button "Edit Order" at bounding box center [643, 47] width 38 height 11
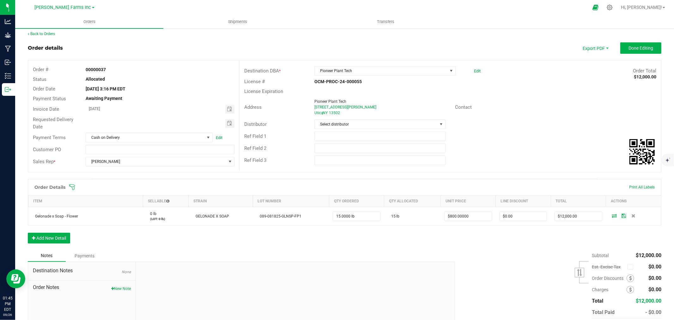
scroll to position [36, 0]
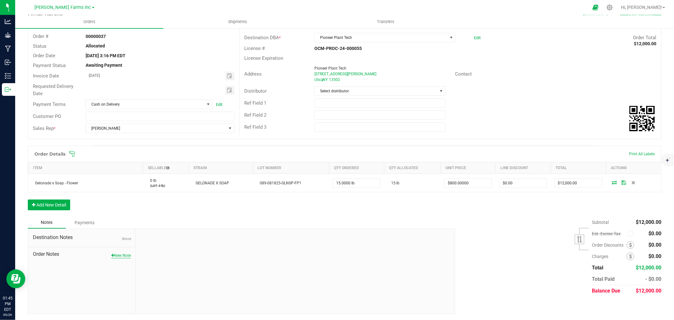
click at [120, 254] on button "New Note" at bounding box center [121, 256] width 20 height 6
click at [153, 282] on textarea "* Note" at bounding box center [295, 284] width 309 height 25
paste textarea "PLEASE NOTE THAT ALL SALES OF CANNABIS ARE FINAL. RETURNS OR EXCHANGES ARE NOT …"
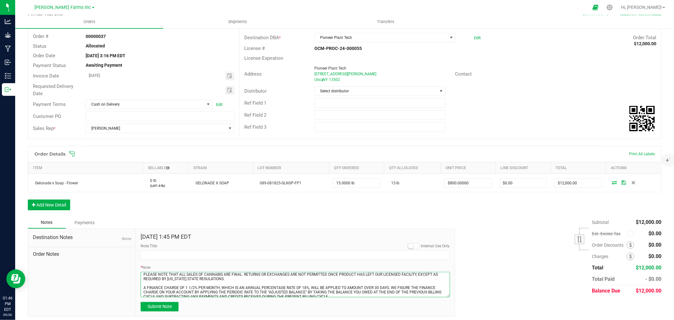
scroll to position [0, 0]
type textarea "PLEASE NOTE THAT ALL SALES OF CANNABIS ARE FINAL. RETURNS OR EXCHANGES ARE NOT …"
click at [166, 307] on span "Submit Note" at bounding box center [160, 306] width 24 height 5
type input "[DATE] 13:46 PM EDT"
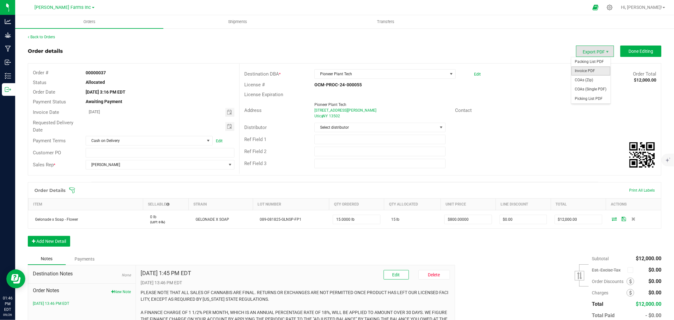
click at [336, 73] on span "Invoice PDF" at bounding box center [591, 70] width 39 height 9
click at [243, 21] on span "Shipments" at bounding box center [238, 22] width 36 height 6
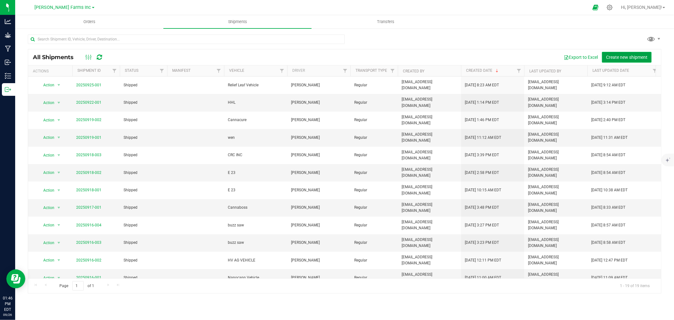
click at [336, 58] on span "Create new shipment" at bounding box center [626, 57] width 41 height 5
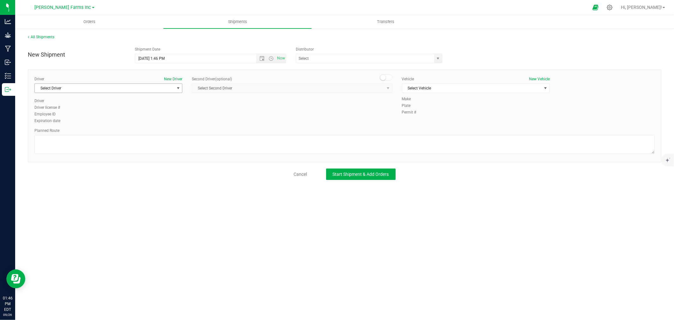
click at [117, 84] on span "Select Driver" at bounding box center [104, 88] width 139 height 9
click at [105, 148] on li "[PERSON_NAME]" at bounding box center [108, 152] width 147 height 9
click at [251, 92] on span "Select Second Driver Select Second Driver [PERSON_NAME] [PERSON_NAME] [PERSON_N…" at bounding box center [292, 87] width 200 height 9
click at [336, 89] on span "Select Vehicle" at bounding box center [472, 88] width 139 height 9
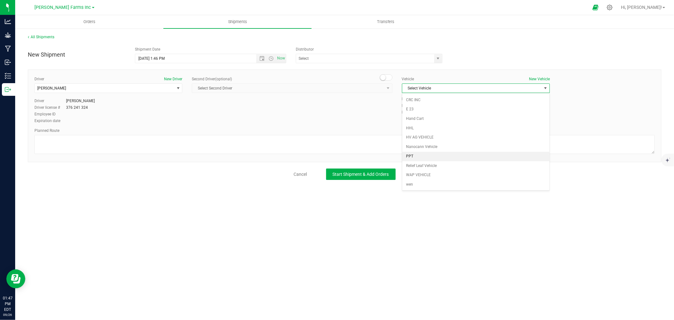
click at [336, 155] on li "PPT" at bounding box center [476, 156] width 147 height 9
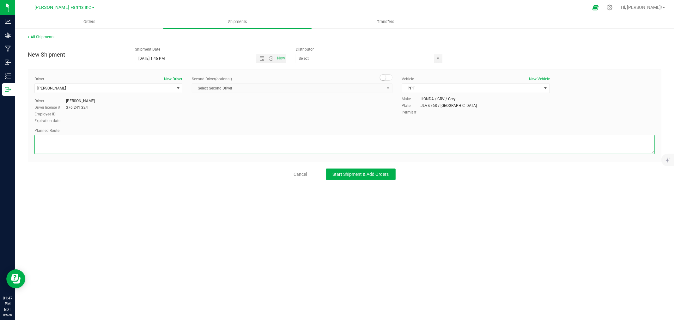
click at [45, 138] on textarea at bounding box center [344, 144] width 621 height 19
click at [198, 143] on textarea at bounding box center [344, 144] width 621 height 19
paste textarea "[STREET_ADDRESS][PERSON_NAME] Utica, NY 13502"
type textarea "GOOGLE MAPS ROUTE FROM [STREET_ADDRESS] TO [STREET_ADDRESS][PERSON_NAME] Utica,…"
click at [336, 178] on button "Start Shipment & Add Orders" at bounding box center [361, 174] width 70 height 11
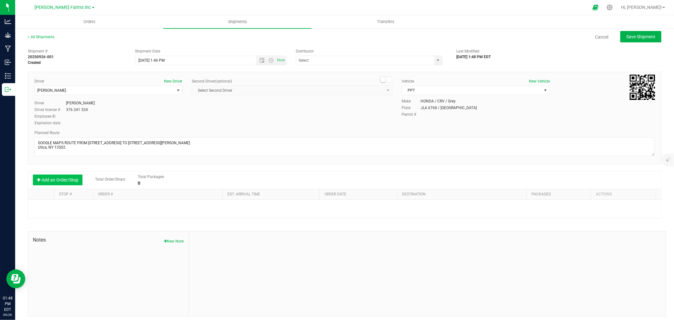
click at [68, 181] on button "Add an Order/Stop" at bounding box center [58, 180] width 50 height 11
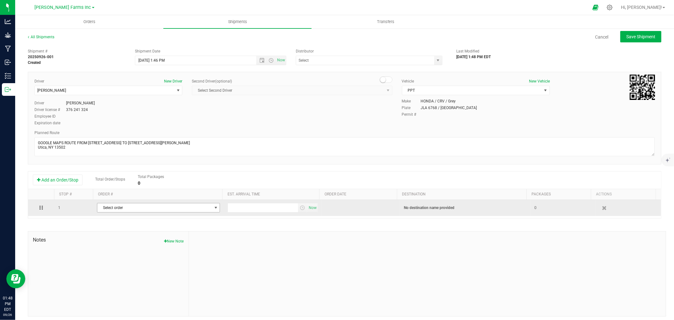
click at [122, 208] on span "Select order" at bounding box center [154, 207] width 114 height 9
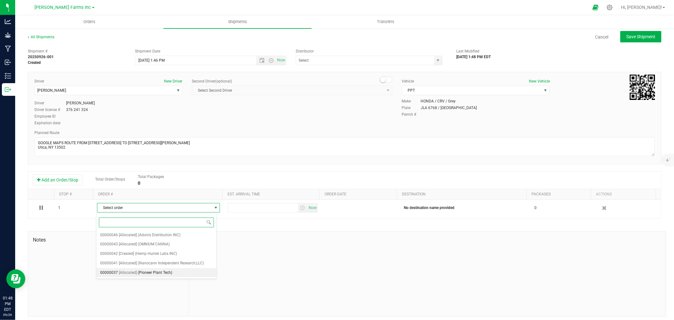
click at [153, 274] on span "(Pioneer Plant Tech)" at bounding box center [155, 273] width 34 height 8
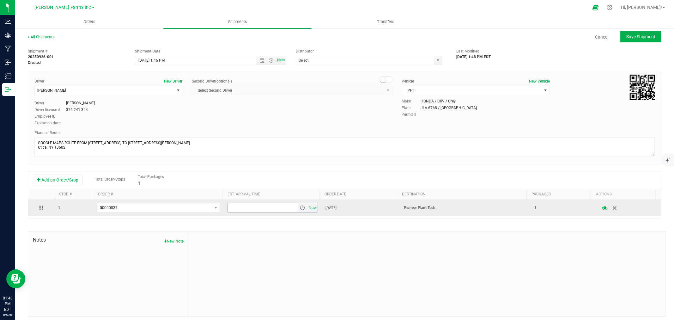
click at [300, 210] on span "select" at bounding box center [302, 207] width 5 height 5
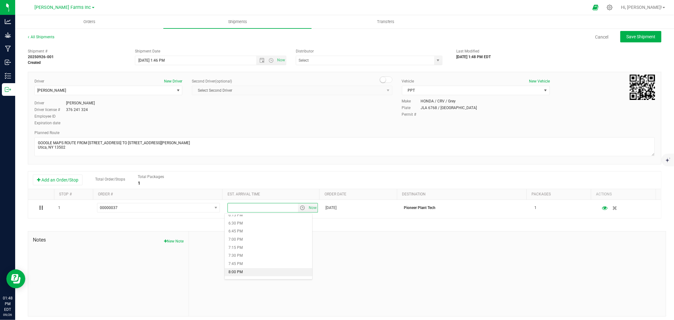
scroll to position [562, 0]
click at [236, 231] on li "5:45 PM" at bounding box center [268, 234] width 87 height 8
click at [173, 242] on button "New Note" at bounding box center [174, 241] width 20 height 6
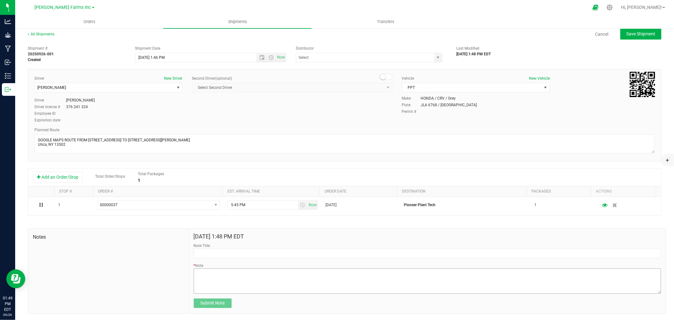
scroll to position [0, 0]
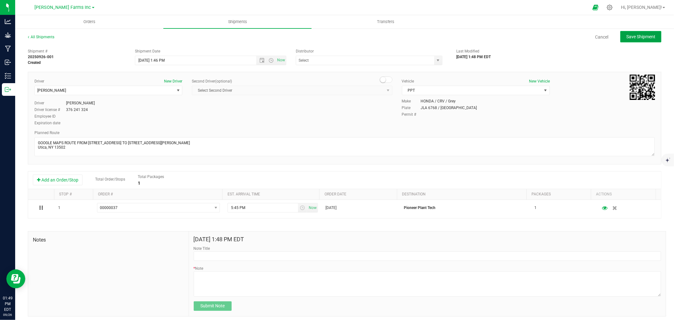
click at [336, 38] on span "Save Shipment" at bounding box center [641, 36] width 29 height 5
type input "[DATE] 5:46 PM"
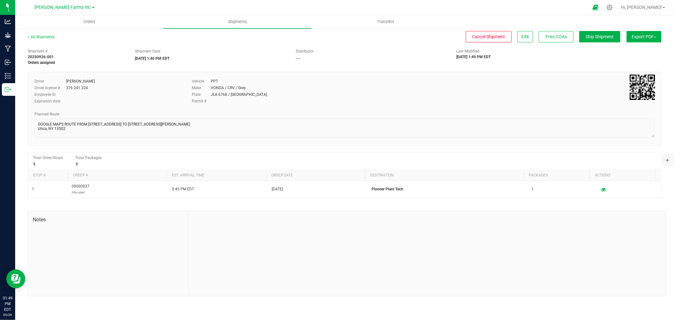
click at [336, 39] on span "Export PDF" at bounding box center [644, 36] width 25 height 5
click at [336, 48] on span "Manifest by Package ID" at bounding box center [635, 50] width 40 height 4
